Goal: Task Accomplishment & Management: Complete application form

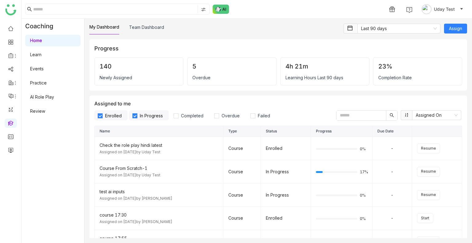
scroll to position [259, 0]
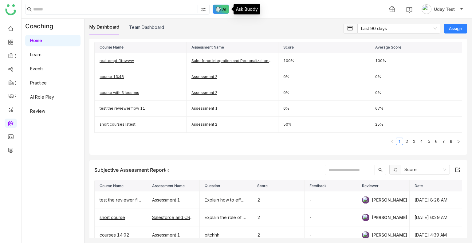
click at [215, 10] on img at bounding box center [221, 9] width 17 height 9
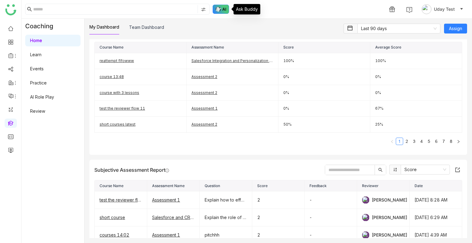
click at [215, 10] on img at bounding box center [221, 9] width 17 height 9
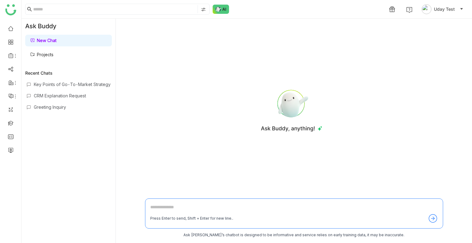
click at [168, 143] on div at bounding box center [291, 109] width 293 height 171
click at [163, 206] on textarea at bounding box center [294, 209] width 288 height 10
type textarea "*"
type textarea "**********"
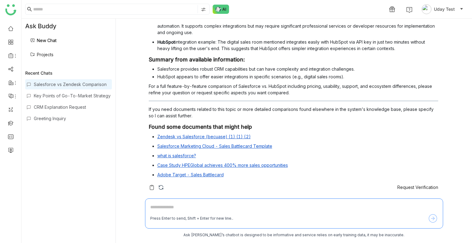
scroll to position [54, 0]
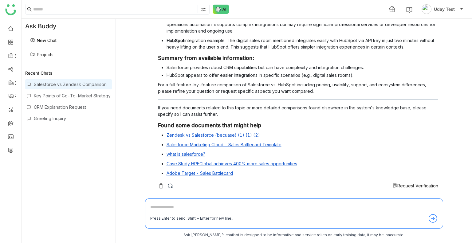
click at [408, 188] on span "Request Verification" at bounding box center [418, 185] width 41 height 5
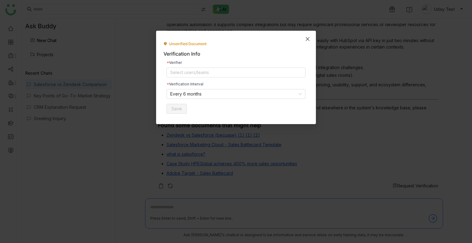
click at [313, 41] on span "Close" at bounding box center [307, 39] width 17 height 17
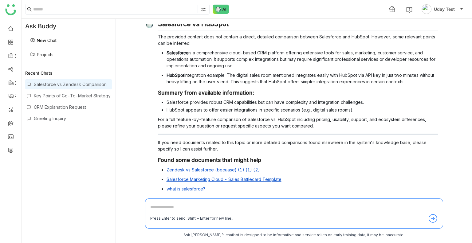
scroll to position [0, 0]
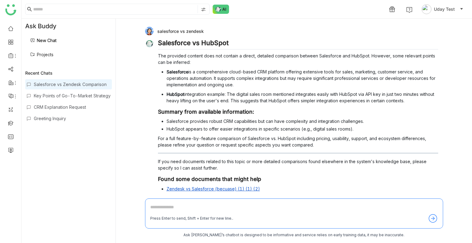
click at [183, 26] on div "salesforce vs zendesk Salesforce vs HubSpot The provided content does not conta…" at bounding box center [294, 109] width 298 height 171
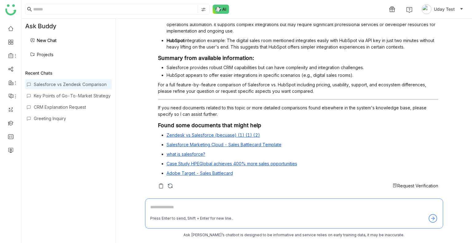
click at [375, 187] on div "Request Verification" at bounding box center [298, 186] width 280 height 6
click at [398, 185] on span "Request Verification" at bounding box center [418, 185] width 41 height 5
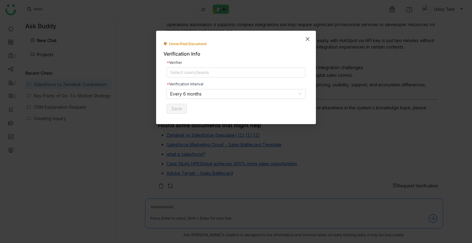
click at [307, 39] on icon "Close" at bounding box center [308, 39] width 4 height 4
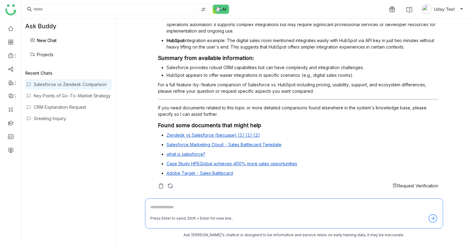
scroll to position [0, 0]
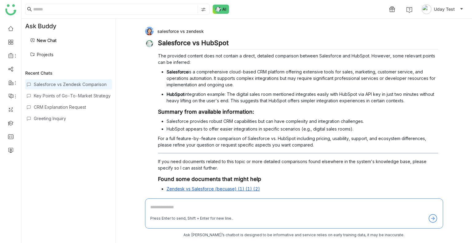
click at [149, 205] on div "Press Enter to send, Shift + Enter for new line.." at bounding box center [294, 214] width 298 height 30
click at [151, 205] on textarea at bounding box center [294, 209] width 288 height 10
paste textarea "**********"
type textarea "**********"
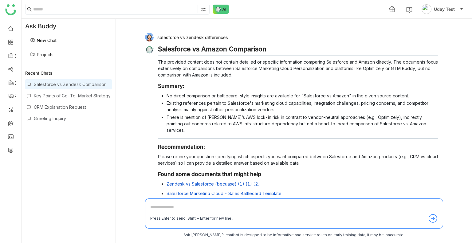
scroll to position [262, 0]
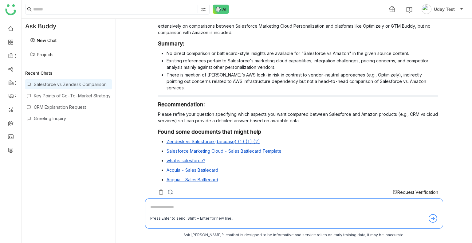
click at [398, 190] on span "Request Verification" at bounding box center [418, 192] width 41 height 5
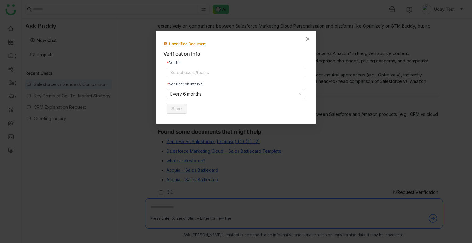
click at [304, 39] on span "Close" at bounding box center [307, 39] width 17 height 17
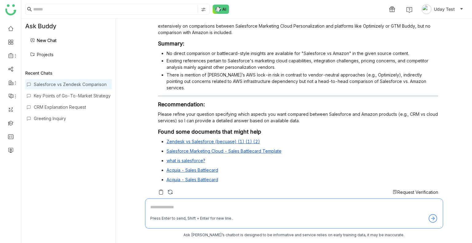
click at [167, 207] on textarea at bounding box center [294, 209] width 288 height 10
click at [44, 56] on link "Projects" at bounding box center [41, 54] width 23 height 5
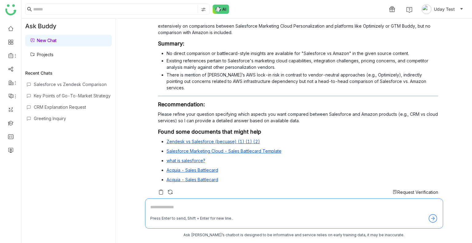
click at [44, 56] on link "Projects" at bounding box center [41, 54] width 23 height 5
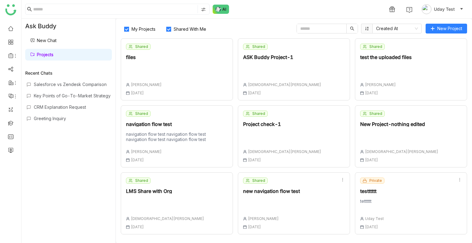
click at [184, 28] on span "Shared With Me" at bounding box center [190, 28] width 38 height 5
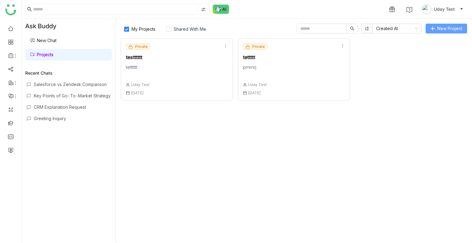
click at [447, 27] on span "New Project" at bounding box center [450, 28] width 25 height 7
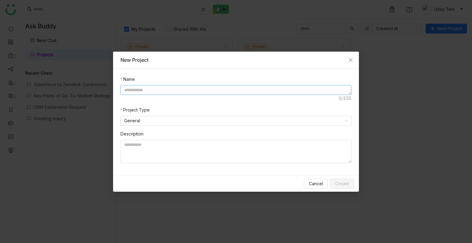
click at [188, 92] on textarea at bounding box center [236, 90] width 231 height 10
paste textarea "**********"
type textarea "**********"
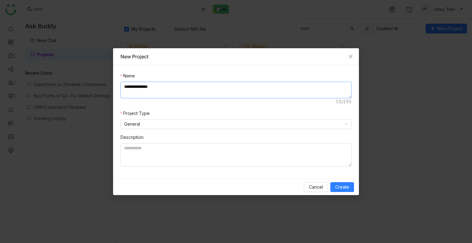
click at [162, 91] on textarea "**********" at bounding box center [236, 90] width 231 height 17
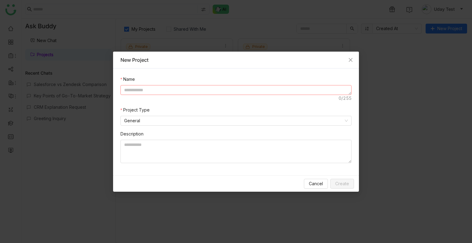
type textarea "*"
type textarea "**********"
click at [143, 122] on nz-select-item "General" at bounding box center [236, 120] width 224 height 9
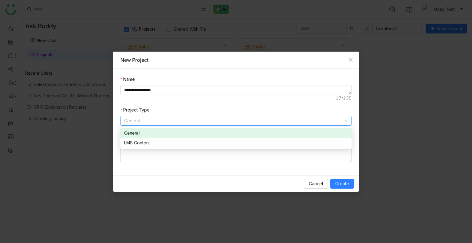
click at [138, 131] on div "General" at bounding box center [236, 133] width 224 height 7
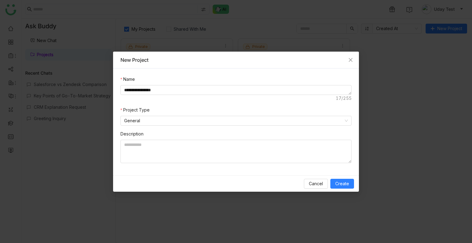
click at [139, 139] on nz-form-label "Description" at bounding box center [132, 135] width 23 height 9
click at [143, 145] on textarea at bounding box center [236, 151] width 231 height 23
paste textarea "**********"
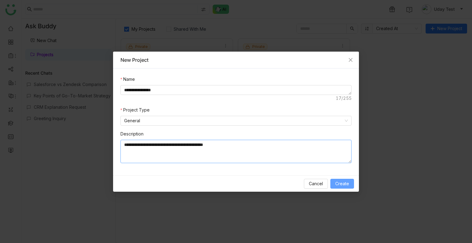
type textarea "**********"
click at [338, 185] on span "Create" at bounding box center [342, 183] width 14 height 7
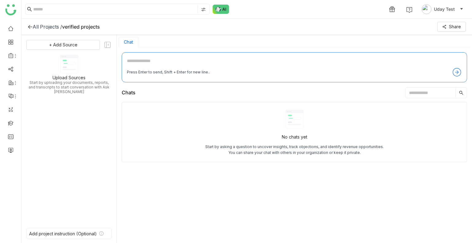
click at [141, 64] on textarea at bounding box center [294, 62] width 335 height 10
paste textarea "**********"
type textarea "**********"
click at [162, 62] on textarea "**********" at bounding box center [294, 62] width 335 height 10
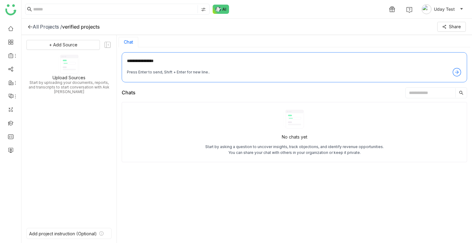
click at [162, 62] on textarea "**********" at bounding box center [294, 62] width 335 height 10
click at [141, 64] on textarea at bounding box center [294, 62] width 335 height 10
click at [142, 61] on textarea at bounding box center [294, 62] width 335 height 10
paste textarea "**********"
type textarea "**********"
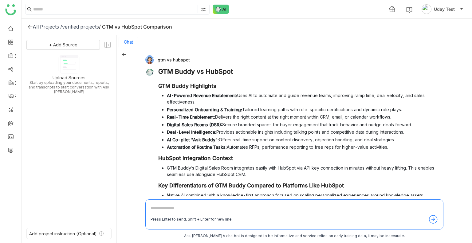
scroll to position [58, 0]
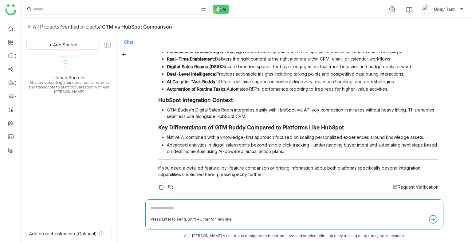
click at [418, 187] on span "Request Verification" at bounding box center [418, 186] width 41 height 5
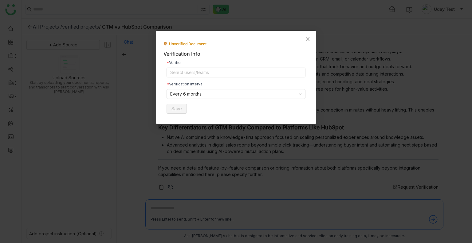
click at [308, 39] on icon "Close" at bounding box center [307, 39] width 5 height 5
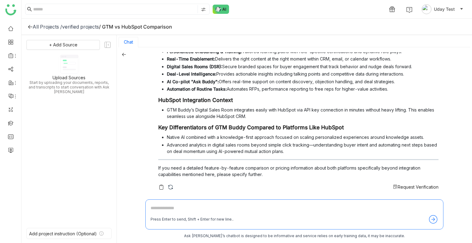
scroll to position [1, 0]
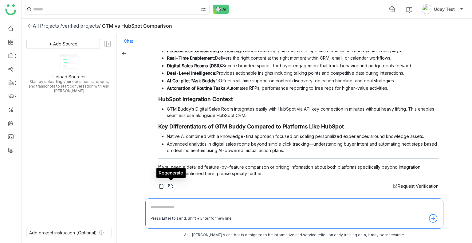
click at [171, 185] on img at bounding box center [171, 186] width 6 height 6
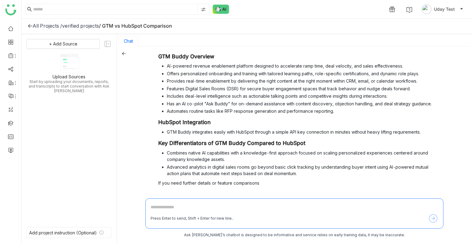
scroll to position [38, 0]
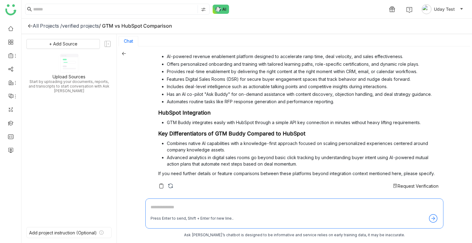
click at [403, 185] on span "Request Verification" at bounding box center [418, 186] width 41 height 5
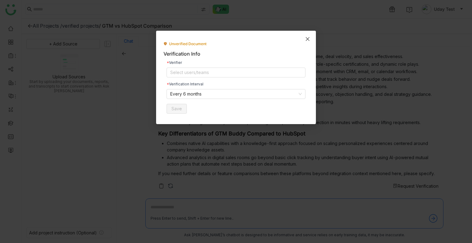
click at [308, 41] on icon "Close" at bounding box center [307, 39] width 5 height 5
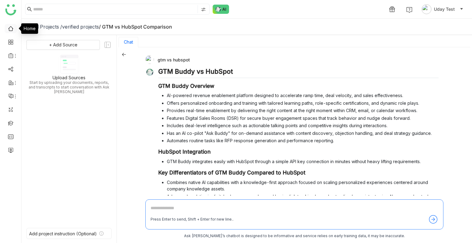
click at [12, 26] on link at bounding box center [11, 28] width 6 height 5
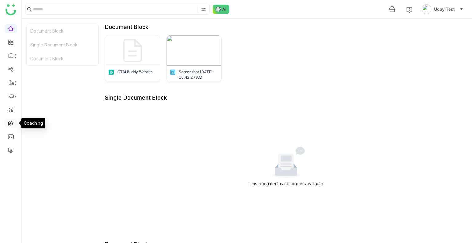
click at [12, 124] on link at bounding box center [11, 122] width 6 height 5
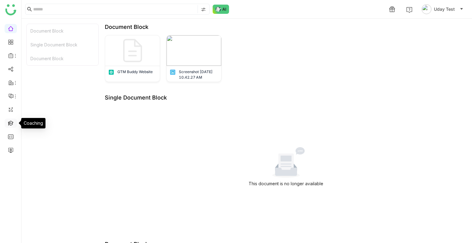
click at [12, 124] on link at bounding box center [11, 122] width 6 height 5
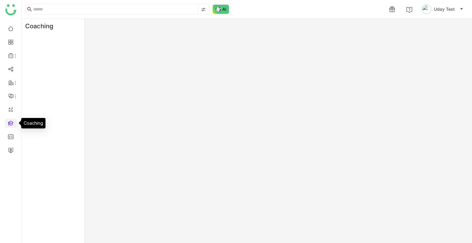
click at [12, 124] on link at bounding box center [11, 122] width 6 height 5
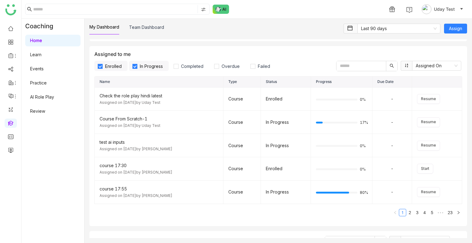
scroll to position [43, 0]
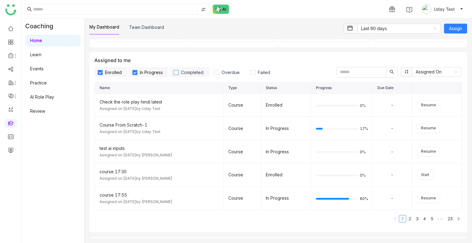
click at [180, 75] on label "Completed" at bounding box center [189, 72] width 39 height 10
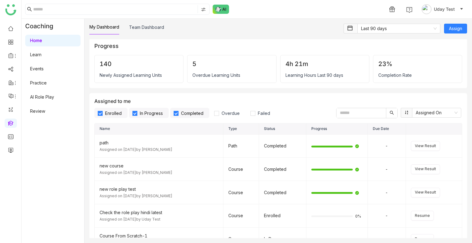
scroll to position [0, 0]
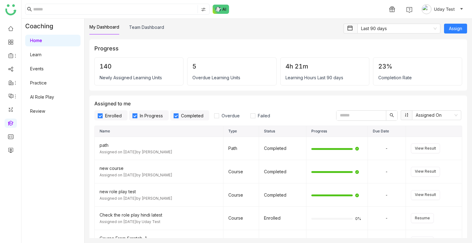
click at [111, 110] on label "Enrolled" at bounding box center [110, 115] width 33 height 10
click at [144, 113] on span "In Progress" at bounding box center [151, 115] width 28 height 5
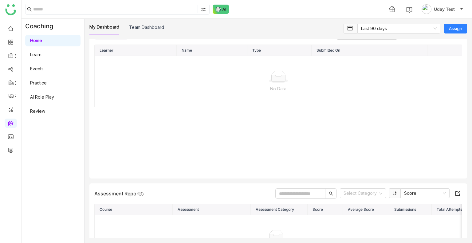
scroll to position [746, 0]
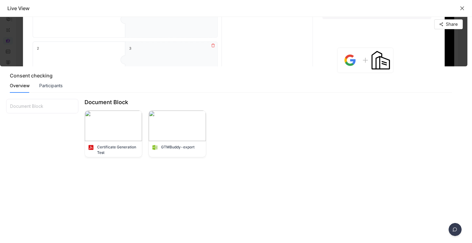
click at [464, 8] on icon "Close" at bounding box center [462, 8] width 5 height 5
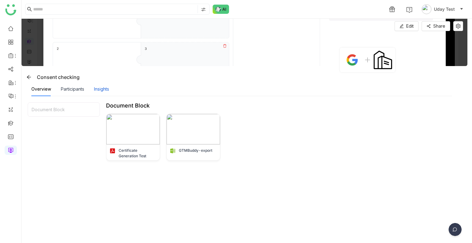
click at [102, 87] on div "Insights" at bounding box center [101, 89] width 15 height 7
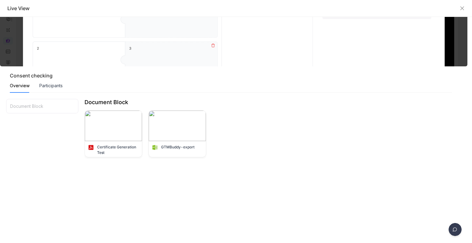
click at [460, 233] on img at bounding box center [455, 230] width 15 height 15
click at [437, 194] on img at bounding box center [431, 186] width 55 height 18
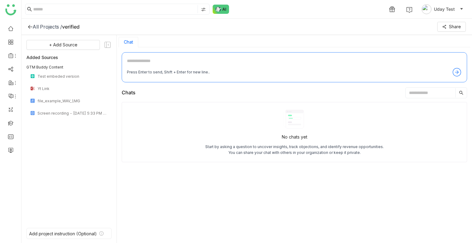
click at [219, 154] on div "Start by asking a question to uncover insights, track objections, and identify …" at bounding box center [294, 150] width 179 height 12
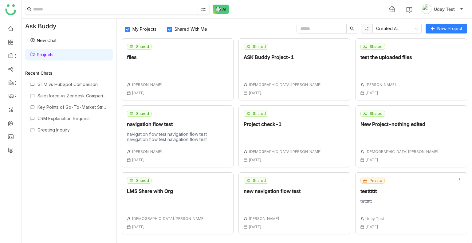
click at [206, 9] on nz-input-group at bounding box center [117, 9] width 184 height 11
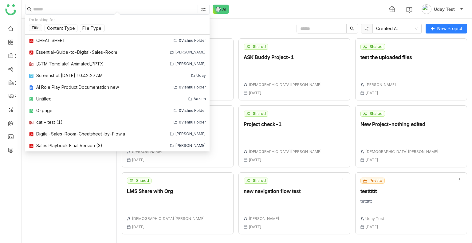
click at [279, 21] on div "My Projects Shared With Me Created At New Project Shared files [PERSON_NAME] [D…" at bounding box center [294, 131] width 355 height 224
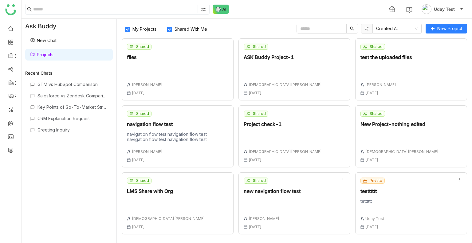
click at [188, 24] on label "Shared With Me" at bounding box center [188, 29] width 49 height 10
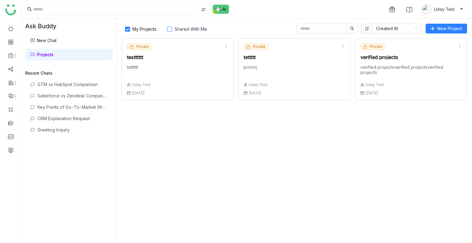
click at [184, 27] on span "Shared With Me" at bounding box center [191, 28] width 38 height 5
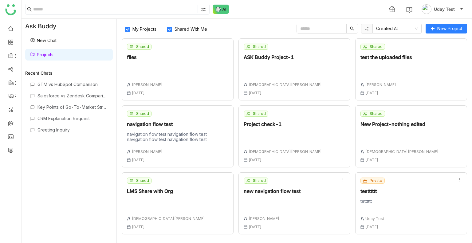
click at [144, 27] on span "My Projects" at bounding box center [144, 28] width 29 height 5
click at [185, 119] on div "Shared navigation flow test navigation flow test navigation flow test navigatio…" at bounding box center [177, 137] width 101 height 52
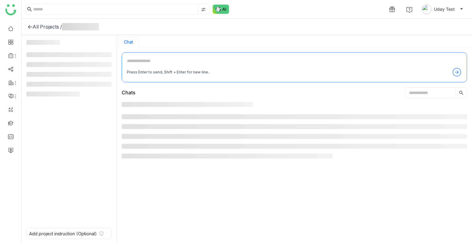
click at [185, 119] on ul at bounding box center [295, 136] width 346 height 44
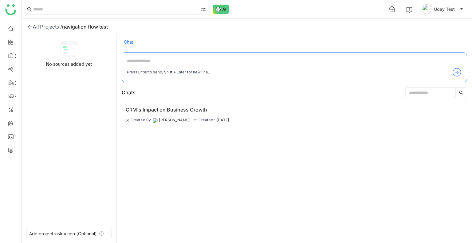
click at [194, 119] on icon at bounding box center [196, 121] width 4 height 4
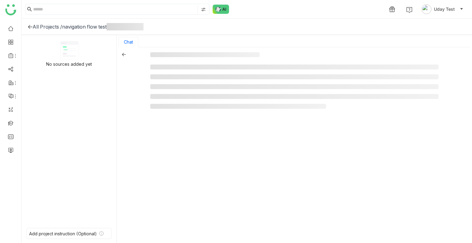
click at [185, 119] on div at bounding box center [294, 145] width 288 height 187
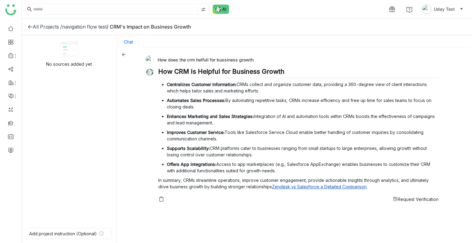
click at [79, 28] on div "navigation flow test" at bounding box center [84, 27] width 45 height 6
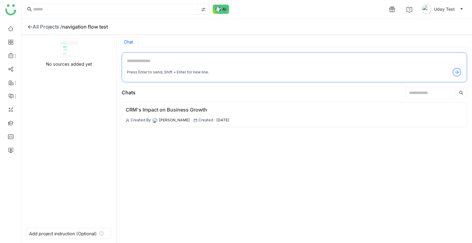
click at [44, 24] on div "All Projects /" at bounding box center [48, 27] width 30 height 6
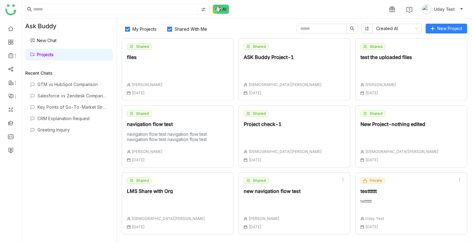
click at [144, 26] on label "My Projects" at bounding box center [142, 29] width 41 height 10
click at [350, 52] on div "Shared ASK Buddy Project-1 [DEMOGRAPHIC_DATA][PERSON_NAME] [DATE]" at bounding box center [295, 69] width 112 height 62
